Goal: Information Seeking & Learning: Learn about a topic

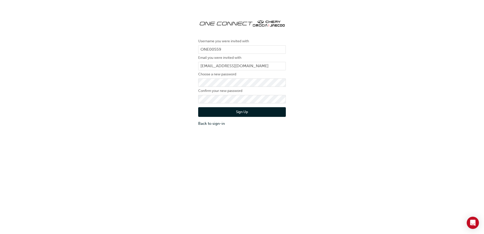
click at [224, 111] on button "Sign Up" at bounding box center [242, 112] width 88 height 10
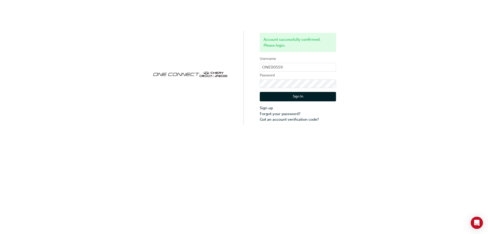
click at [292, 97] on button "Sign In" at bounding box center [298, 97] width 76 height 10
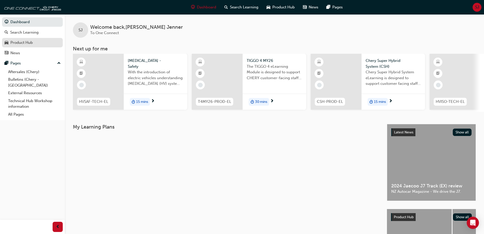
click at [25, 43] on div "Product Hub" at bounding box center [21, 43] width 22 height 6
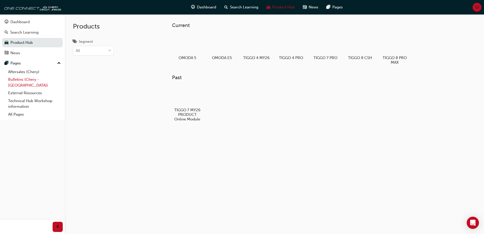
click at [21, 80] on link "Bulletins (Chery - NZ)" at bounding box center [34, 82] width 57 height 13
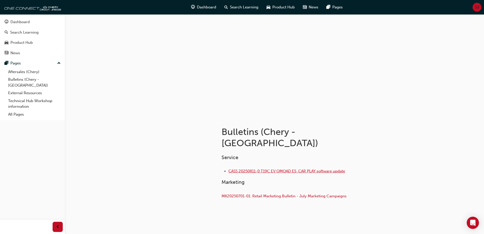
click at [280, 169] on span "CASS 20250811-0 T19C EV OMOAD E5 CAR PLAY software update" at bounding box center [287, 171] width 117 height 5
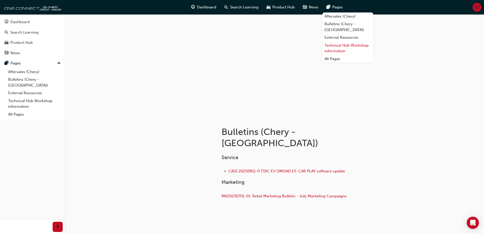
click at [341, 41] on link "Technical Hub Workshop information" at bounding box center [348, 47] width 51 height 13
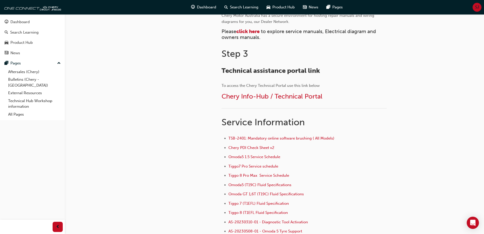
scroll to position [254, 0]
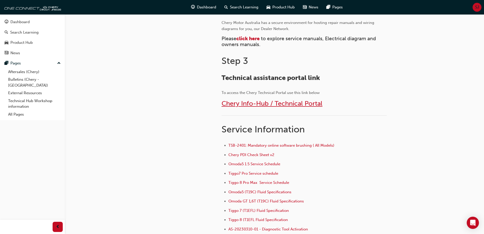
click at [285, 104] on span "Chery Info-Hub / Technical Portal" at bounding box center [272, 103] width 101 height 8
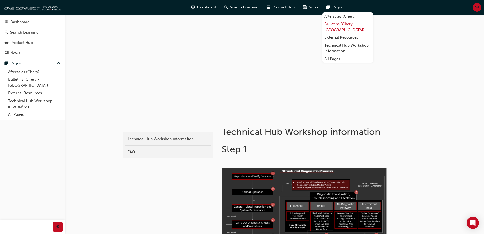
click at [341, 24] on link "Bulletins (Chery - NZ)" at bounding box center [348, 26] width 51 height 13
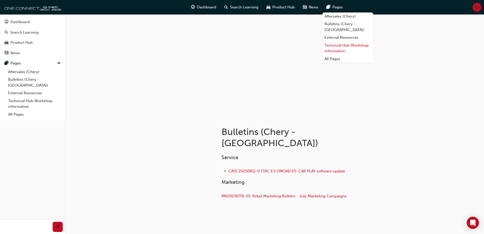
click at [335, 41] on link "Technical Hub Workshop information" at bounding box center [348, 47] width 51 height 13
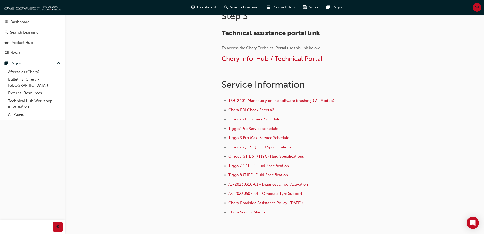
scroll to position [330, 0]
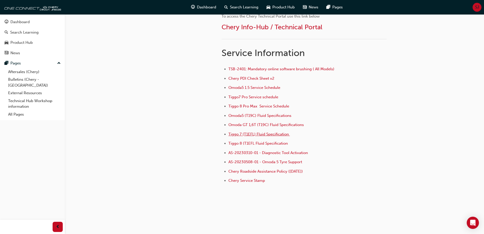
click at [272, 134] on span "Tiggo 7 (T1EFL) Fluid Specification ﻿" at bounding box center [260, 134] width 62 height 5
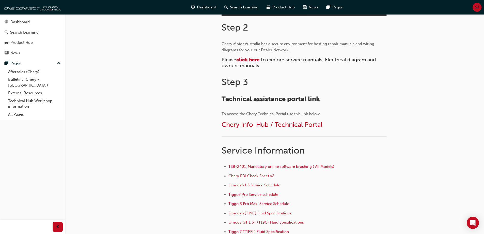
scroll to position [305, 0]
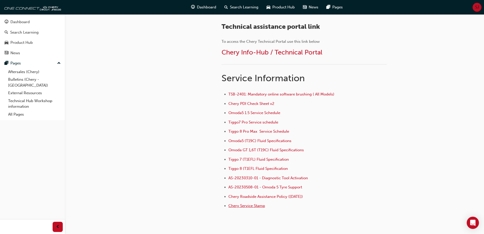
click at [257, 206] on span "Chery Service Stamp" at bounding box center [247, 205] width 37 height 5
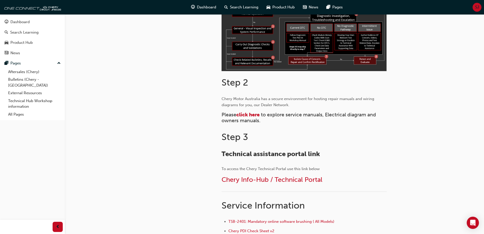
scroll to position [330, 0]
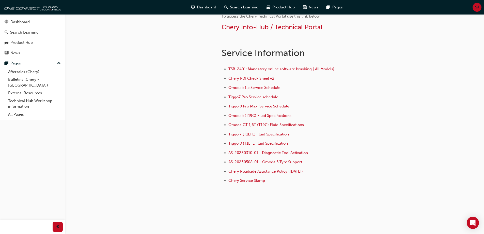
click at [271, 143] on span "Tiggo 8 (T1EFL Fluid Specification" at bounding box center [259, 143] width 60 height 5
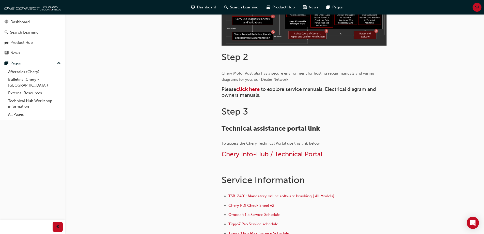
scroll to position [330, 0]
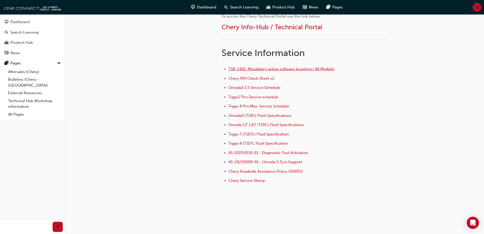
click at [259, 69] on span "TSB-2401: Mandatory online software brushing ( All Models)" at bounding box center [282, 69] width 106 height 5
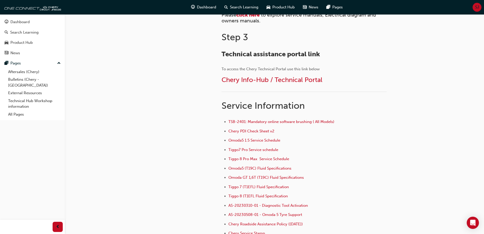
scroll to position [280, 0]
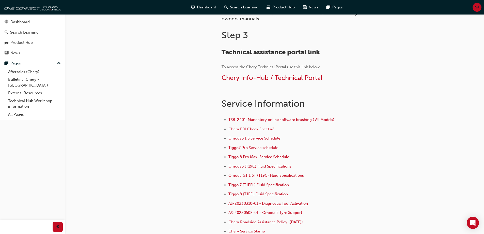
click at [270, 203] on span "AS-20230310-01 - Diagnostic Tool Activation" at bounding box center [269, 203] width 80 height 5
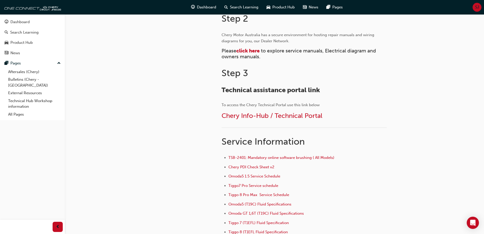
scroll to position [254, 0]
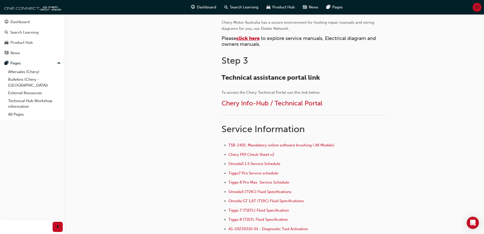
click at [252, 39] on span "click here" at bounding box center [248, 38] width 23 height 6
